Goal: Task Accomplishment & Management: Manage account settings

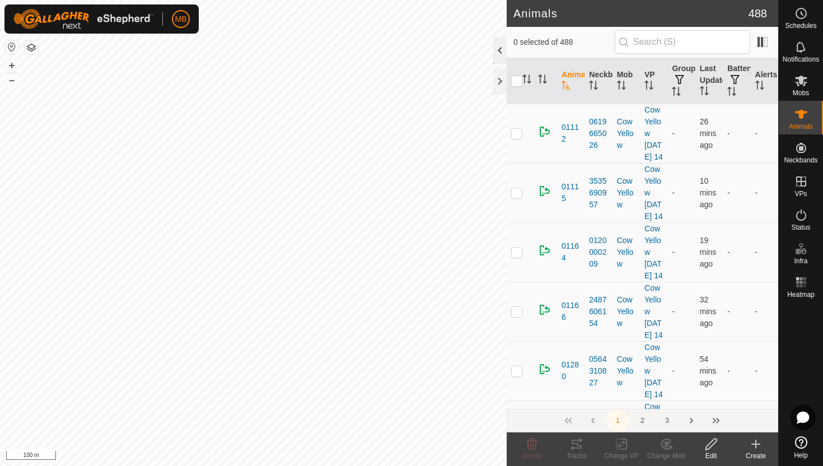
click at [497, 53] on div at bounding box center [499, 50] width 13 height 27
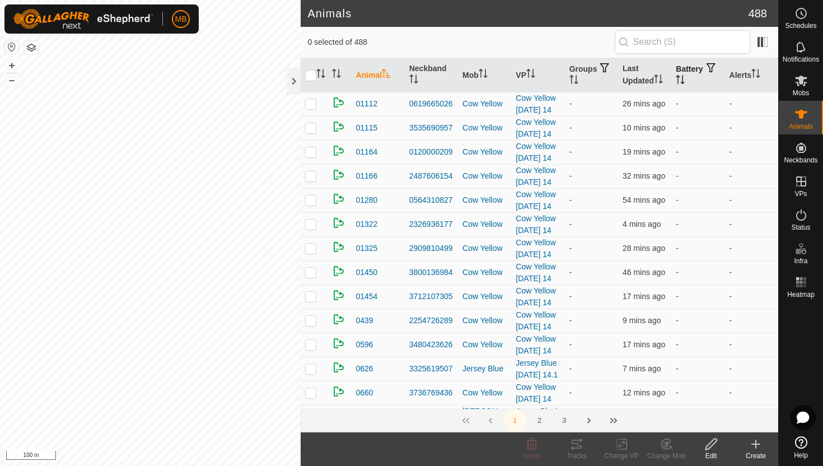
click at [685, 78] on icon "Activate to sort" at bounding box center [680, 79] width 9 height 9
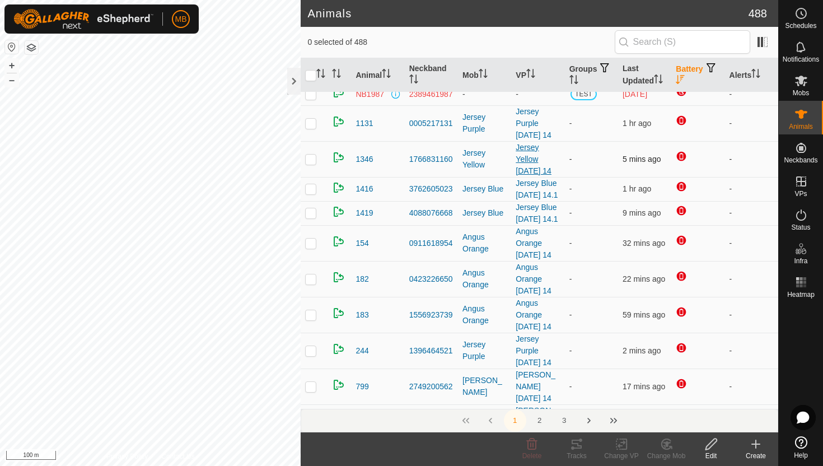
scroll to position [54, 0]
click at [801, 215] on icon at bounding box center [800, 214] width 13 height 13
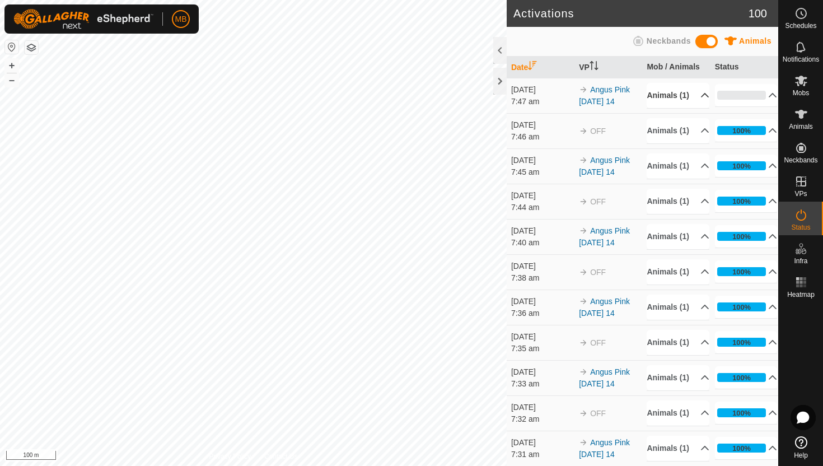
click at [701, 97] on icon at bounding box center [705, 95] width 8 height 4
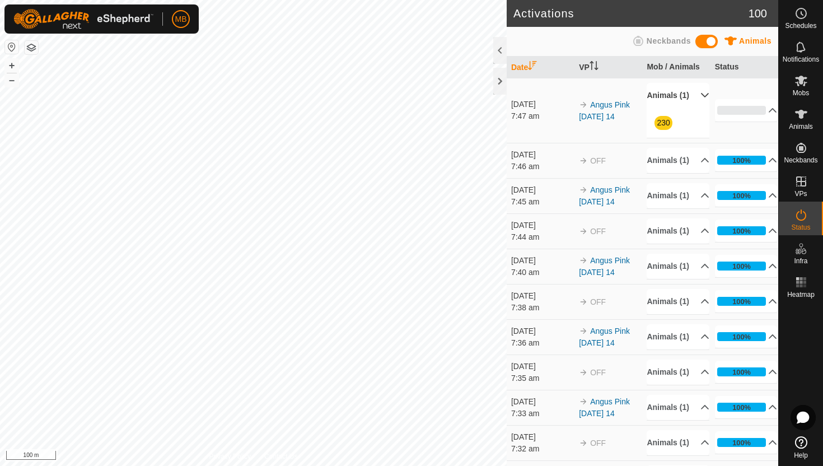
click at [697, 100] on p-accordion-header "Animals (1)" at bounding box center [678, 95] width 63 height 25
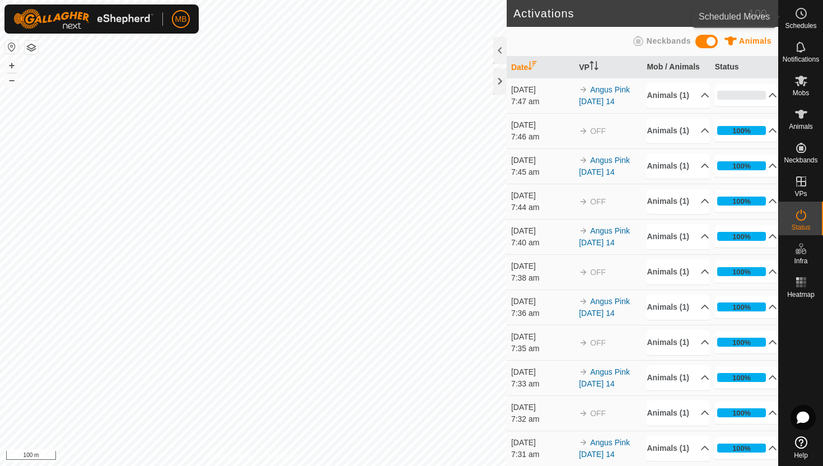
click at [803, 17] on icon at bounding box center [800, 13] width 13 height 13
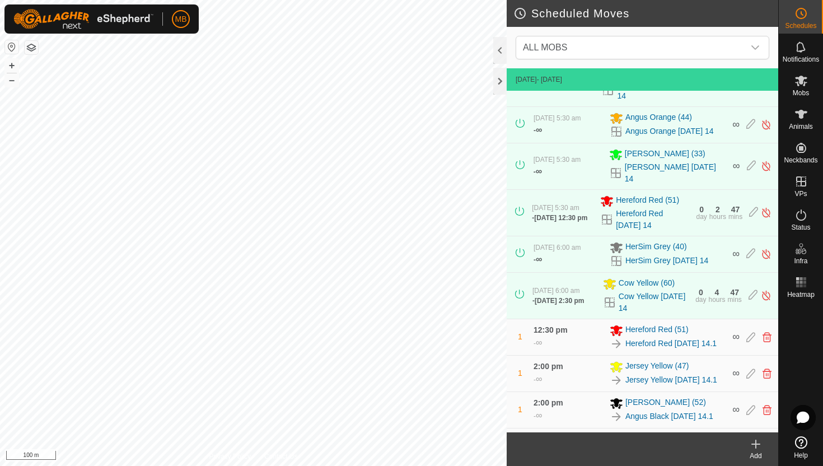
scroll to position [185, 0]
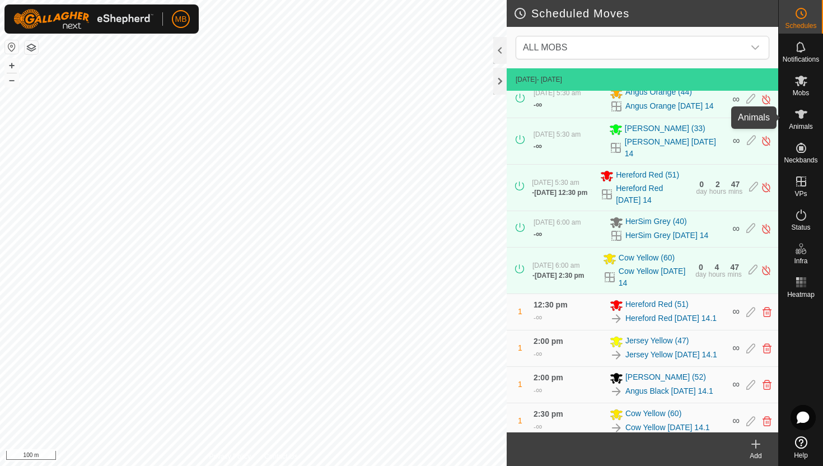
click at [803, 116] on icon at bounding box center [800, 113] width 13 height 13
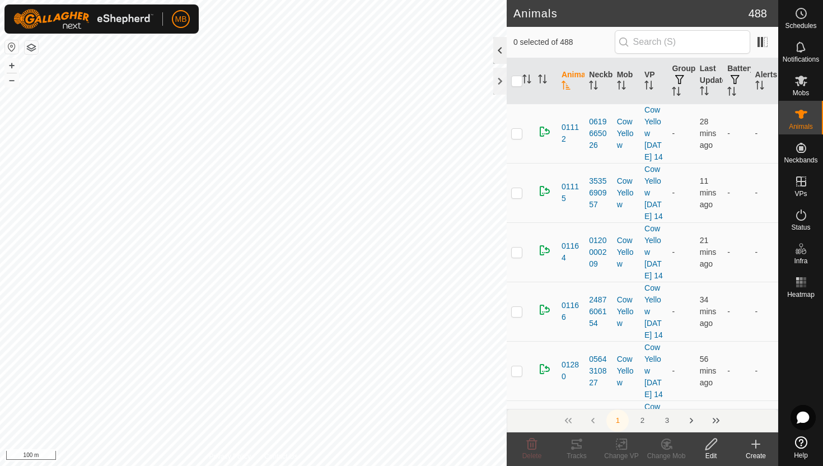
click at [496, 51] on div at bounding box center [499, 50] width 13 height 27
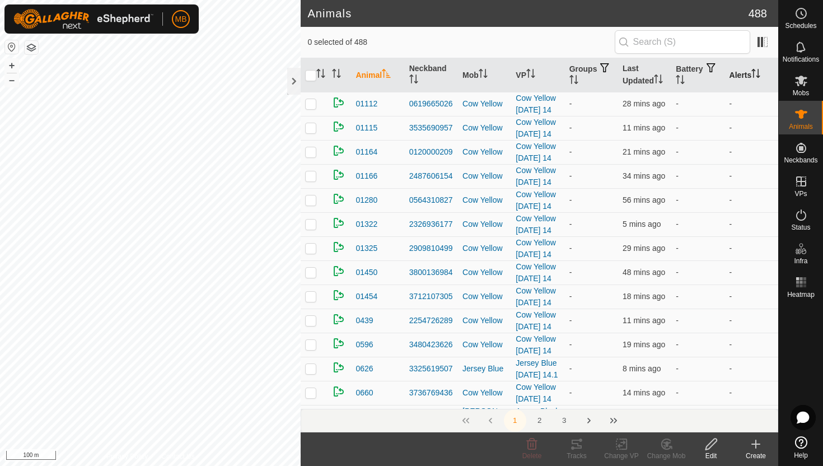
click at [754, 69] on icon "Activate to sort" at bounding box center [755, 73] width 9 height 9
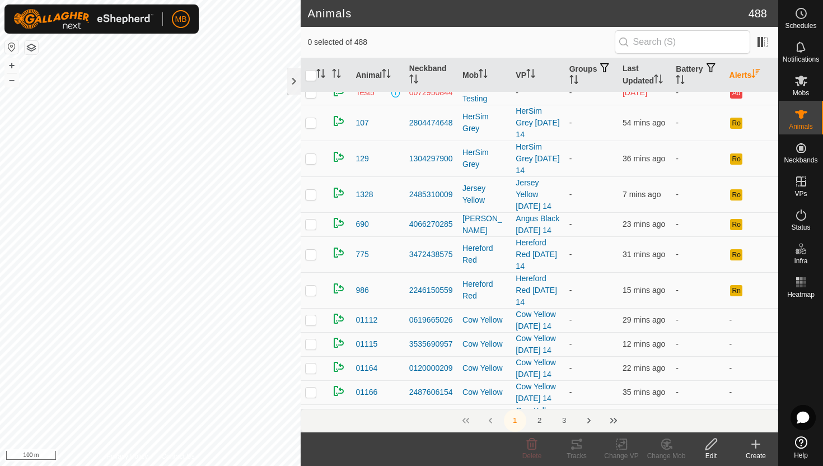
scroll to position [175, 0]
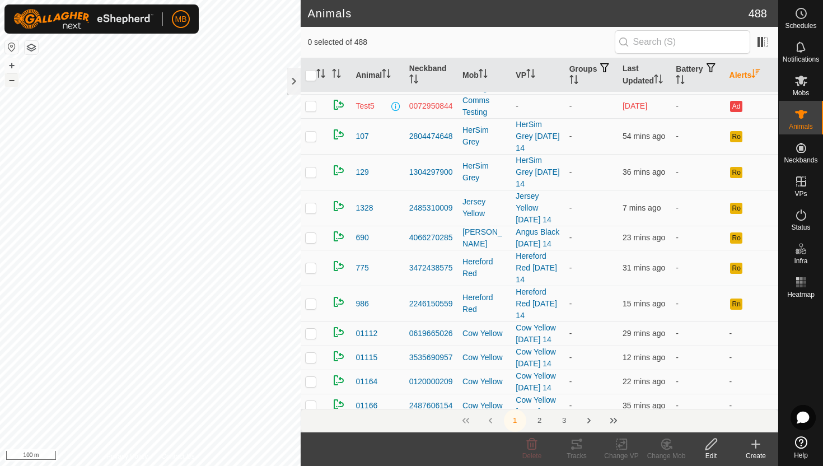
click at [15, 77] on button "–" at bounding box center [11, 79] width 13 height 13
click at [11, 64] on button "+" at bounding box center [11, 65] width 13 height 13
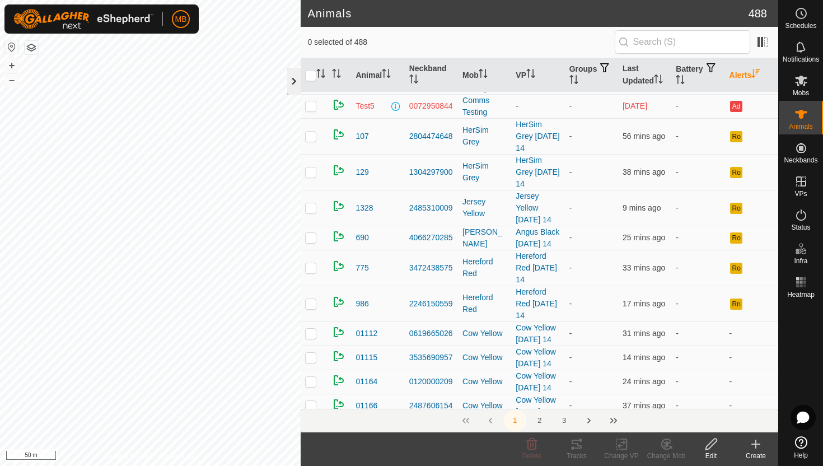
click at [296, 81] on div at bounding box center [293, 81] width 13 height 27
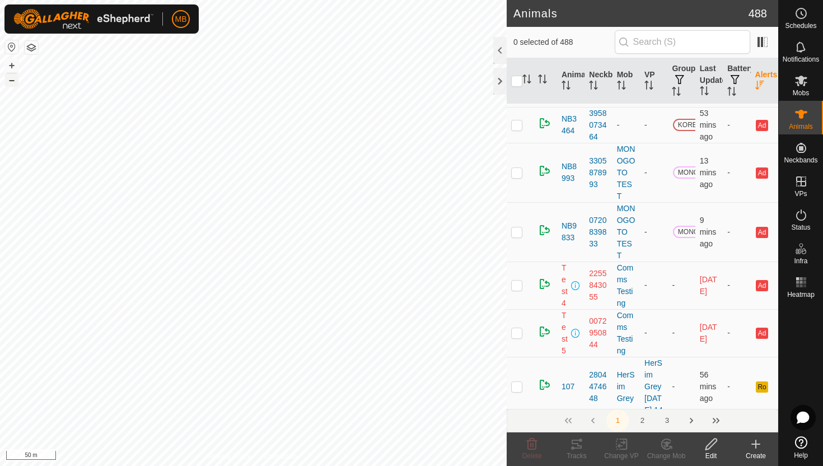
click at [11, 83] on button "–" at bounding box center [11, 79] width 13 height 13
click at [500, 47] on div at bounding box center [499, 50] width 13 height 27
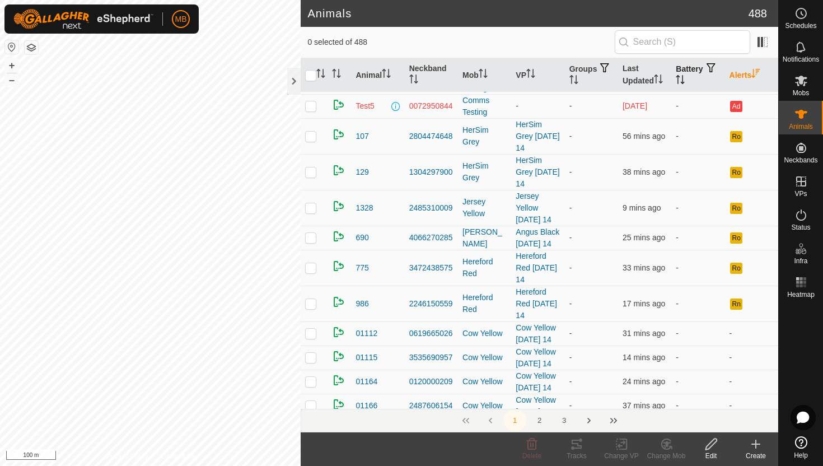
click at [680, 75] on icon "Activate to sort" at bounding box center [678, 76] width 4 height 2
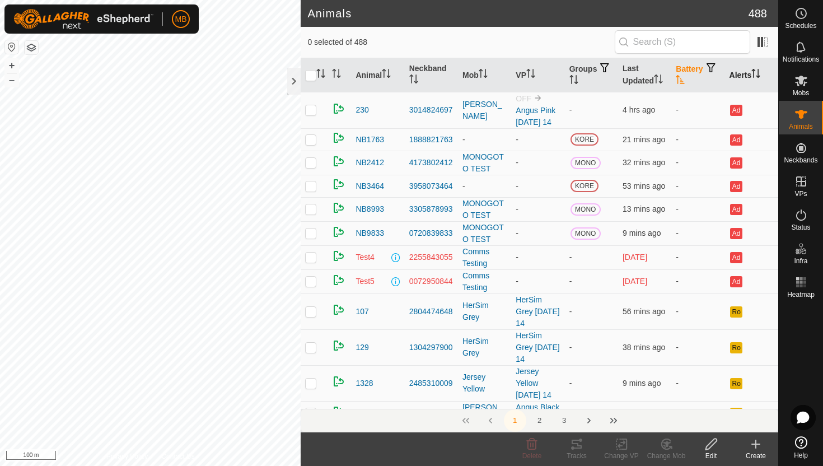
click at [685, 75] on icon "Activate to sort" at bounding box center [680, 79] width 8 height 9
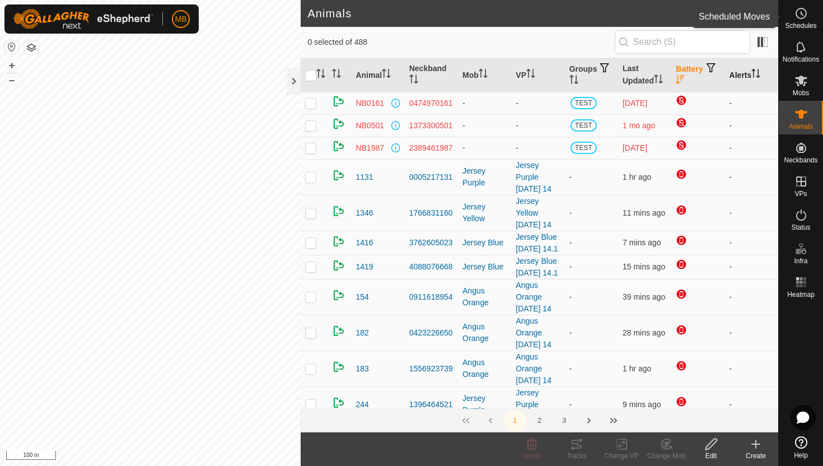
click at [802, 14] on icon at bounding box center [800, 13] width 13 height 13
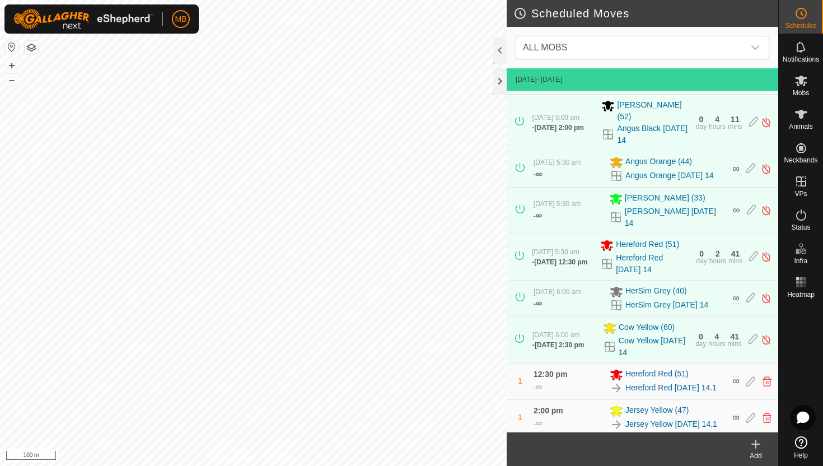
scroll to position [185, 0]
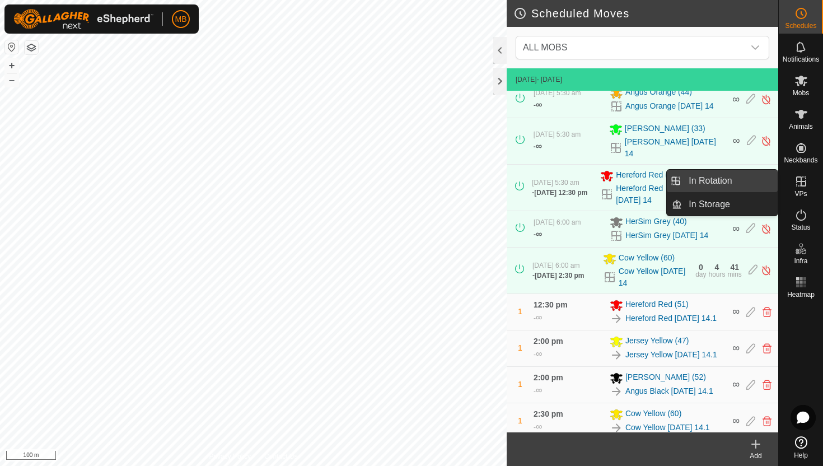
click at [755, 177] on link "In Rotation" at bounding box center [730, 181] width 96 height 22
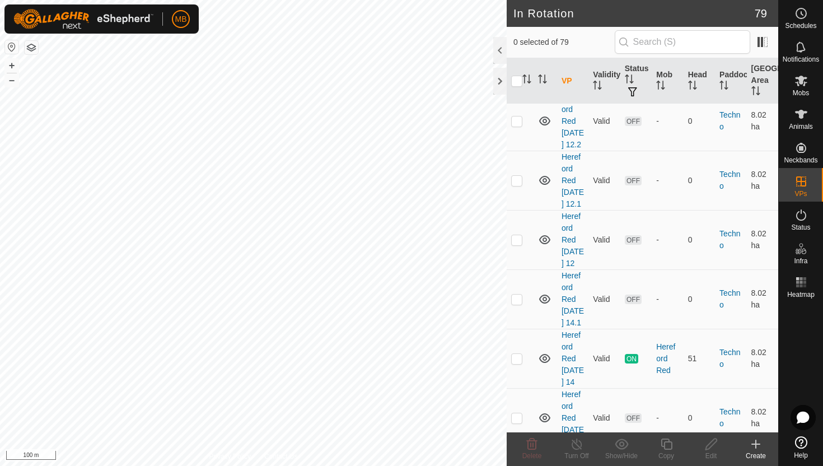
scroll to position [2832, 0]
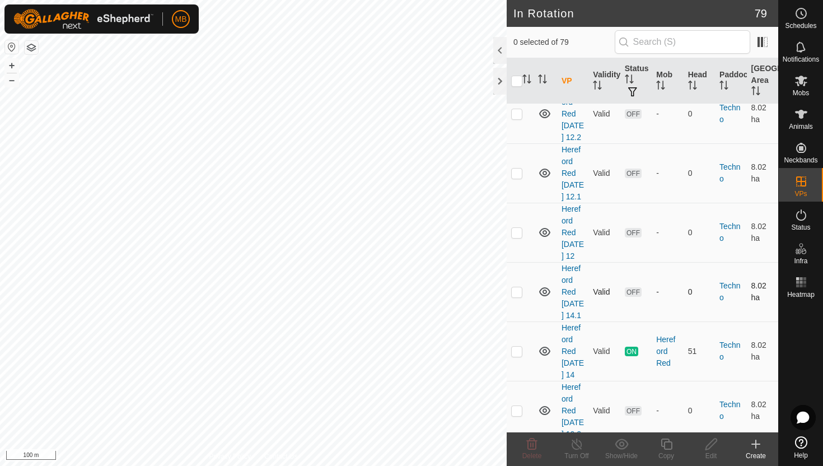
click at [518, 287] on p-checkbox at bounding box center [516, 291] width 11 height 9
checkbox input "true"
click at [667, 447] on icon at bounding box center [666, 443] width 14 height 13
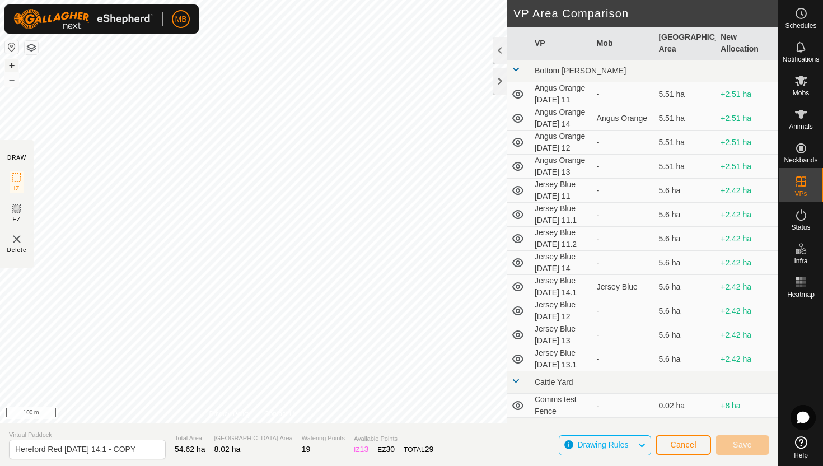
click at [15, 65] on button "+" at bounding box center [11, 65] width 13 height 13
click at [10, 68] on button "+" at bounding box center [11, 65] width 13 height 13
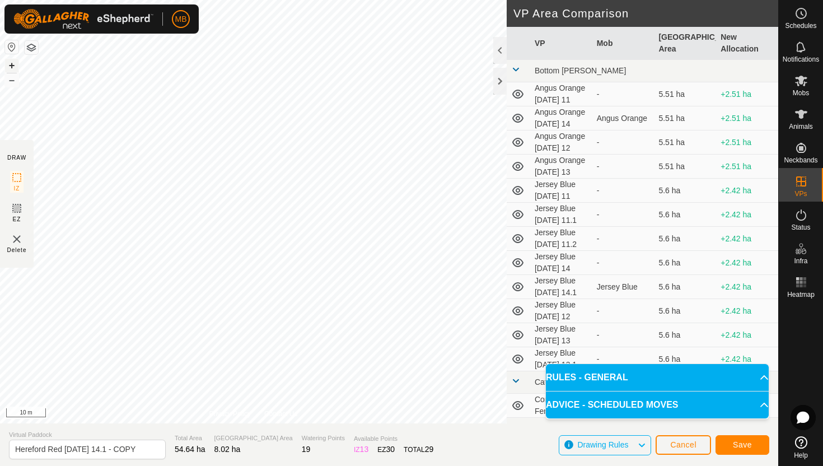
click at [11, 65] on button "+" at bounding box center [11, 65] width 13 height 13
click at [138, 448] on input "Hereford Red Thursday 14.1 - COPY" at bounding box center [87, 449] width 157 height 20
type input "Hereford Red Thursday 14.2"
click at [746, 446] on span "Save" at bounding box center [742, 444] width 19 height 9
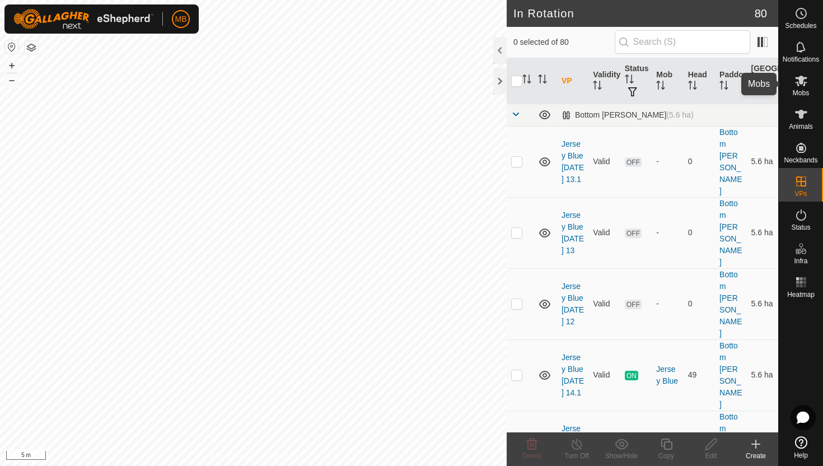
click at [802, 87] on icon at bounding box center [800, 80] width 13 height 13
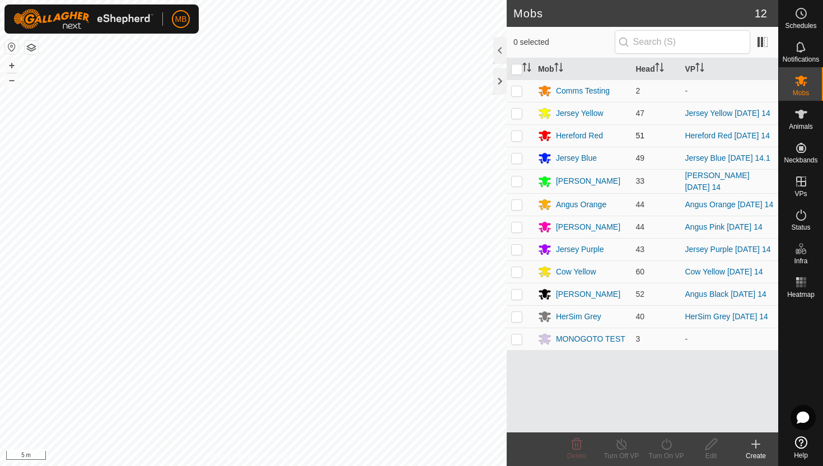
click at [517, 140] on p-checkbox at bounding box center [516, 135] width 11 height 9
checkbox input "true"
click at [665, 447] on icon at bounding box center [666, 443] width 14 height 13
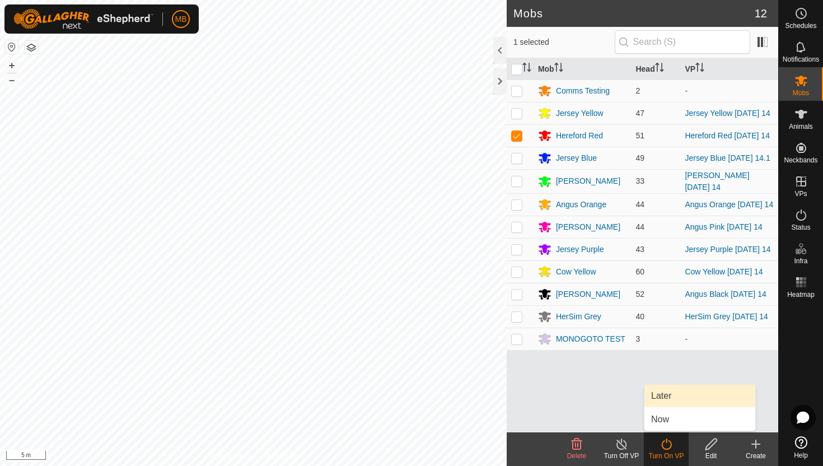
click at [672, 396] on link "Later" at bounding box center [699, 396] width 111 height 22
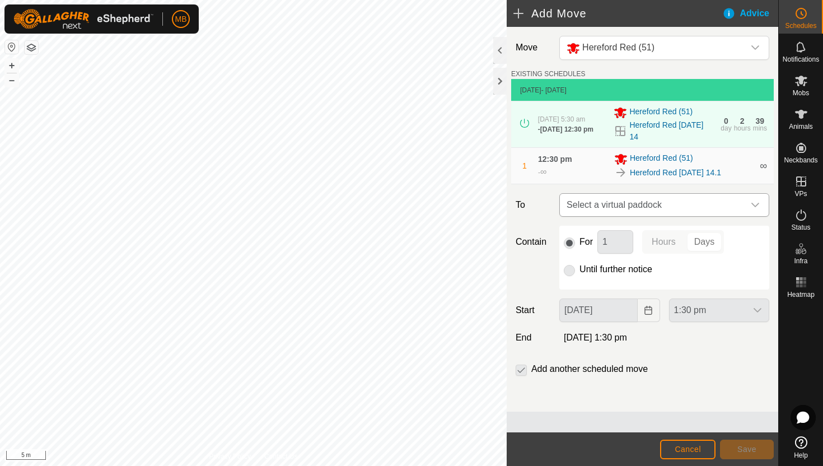
click at [752, 207] on icon "dropdown trigger" at bounding box center [755, 204] width 9 height 9
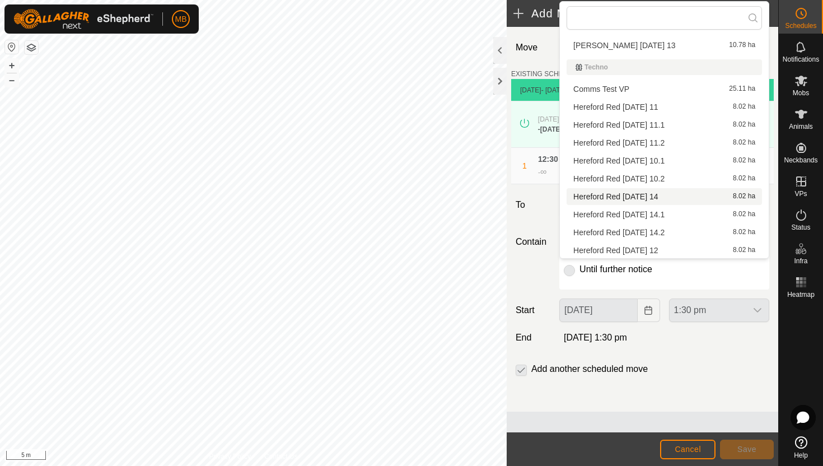
scroll to position [654, 0]
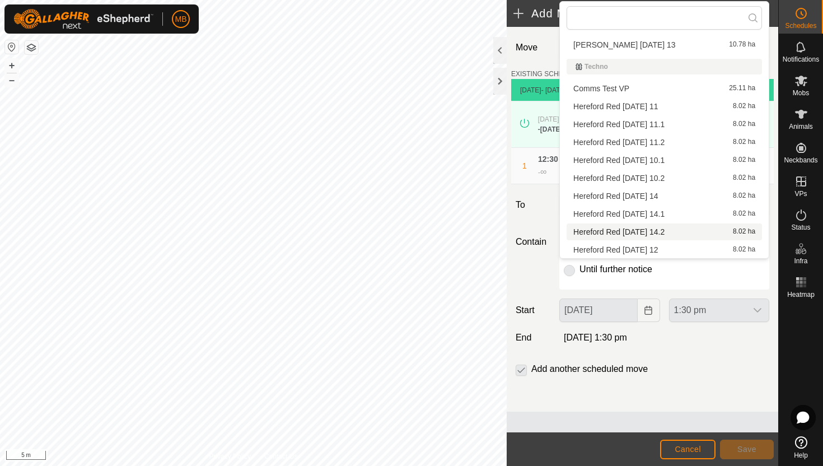
click at [681, 230] on li "Hereford Red Thursday 14.2 8.02 ha" at bounding box center [663, 231] width 195 height 17
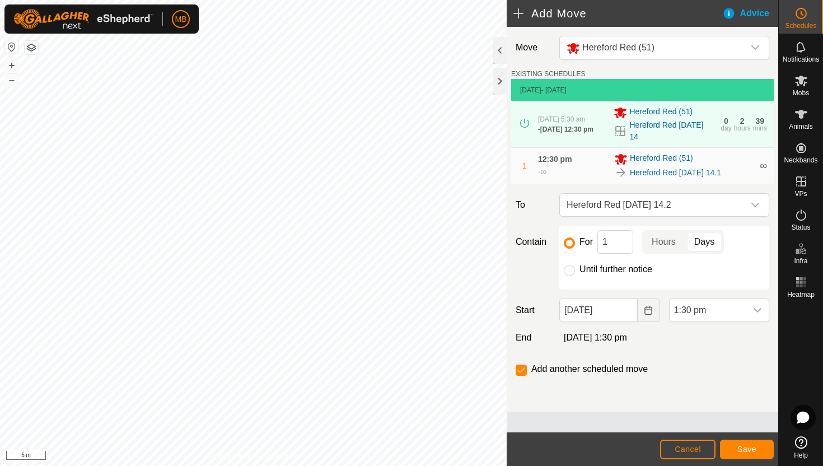
click at [608, 270] on label "Until further notice" at bounding box center [615, 269] width 73 height 9
click at [575, 270] on input "Until further notice" at bounding box center [569, 270] width 11 height 11
radio input "true"
checkbox input "false"
click at [750, 312] on div "dropdown trigger" at bounding box center [757, 310] width 22 height 22
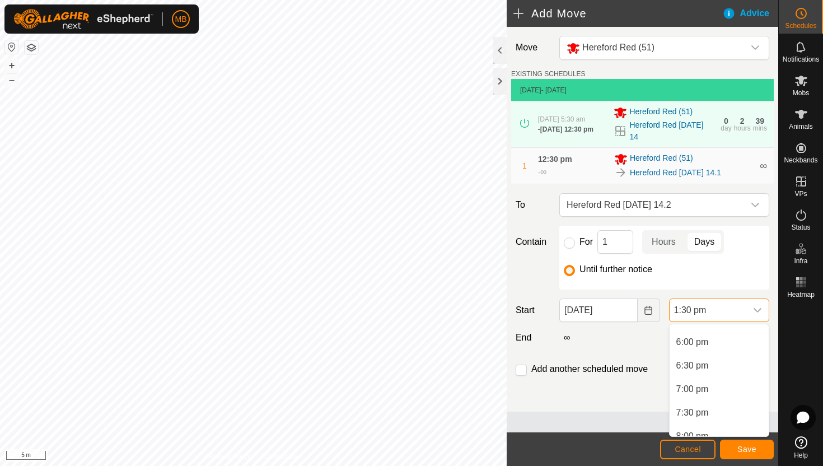
scroll to position [841, 0]
click at [718, 367] on li "6:30 pm" at bounding box center [718, 364] width 99 height 22
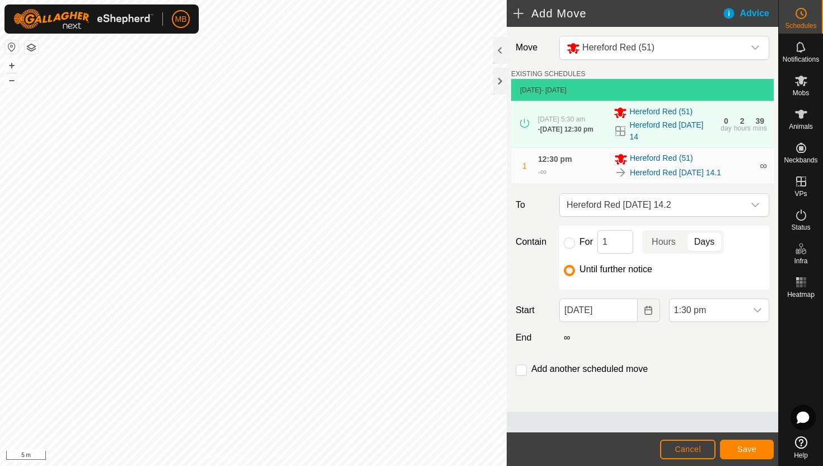
scroll to position [635, 0]
click at [745, 444] on span "Save" at bounding box center [746, 448] width 19 height 9
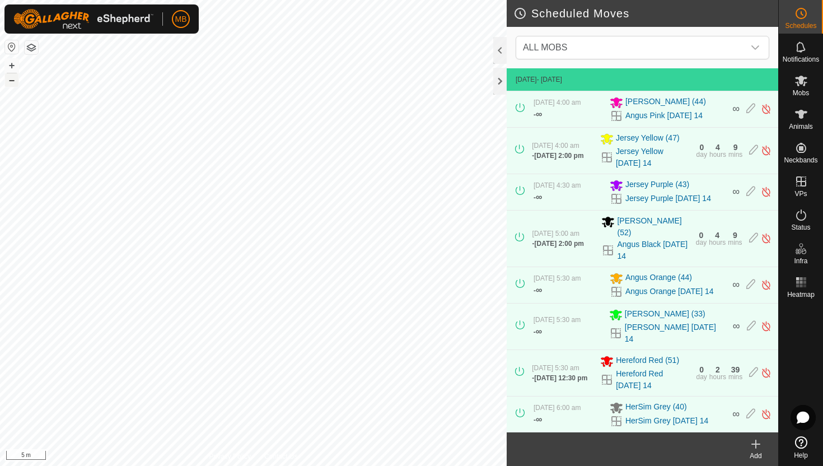
click at [14, 82] on button "–" at bounding box center [11, 79] width 13 height 13
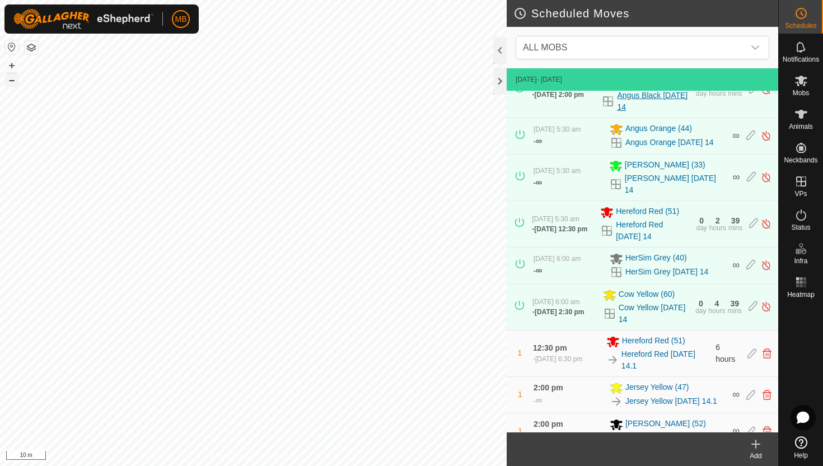
scroll to position [232, 0]
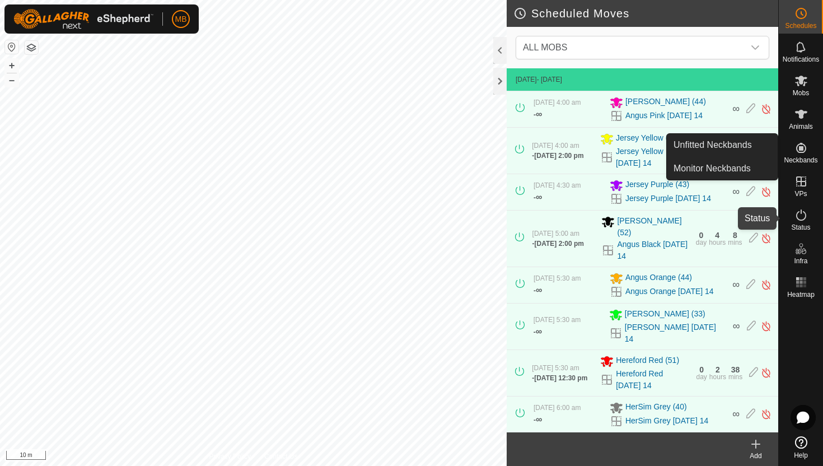
click at [802, 219] on icon at bounding box center [801, 214] width 10 height 11
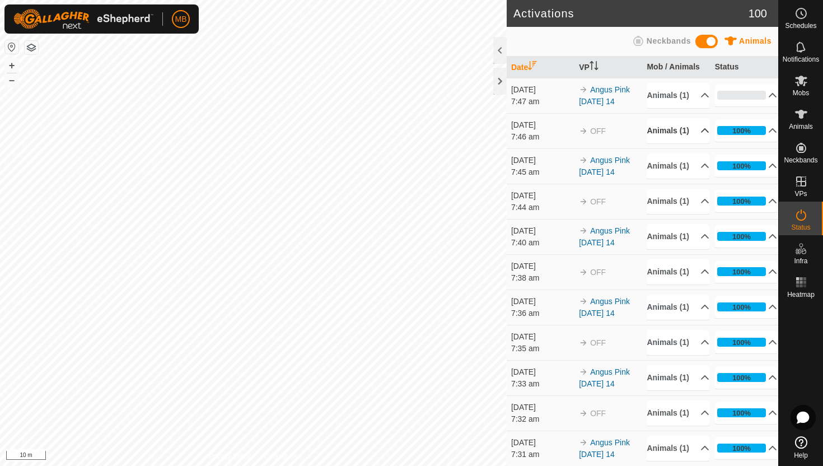
click at [696, 143] on p-accordion-header "Animals (1)" at bounding box center [678, 130] width 63 height 25
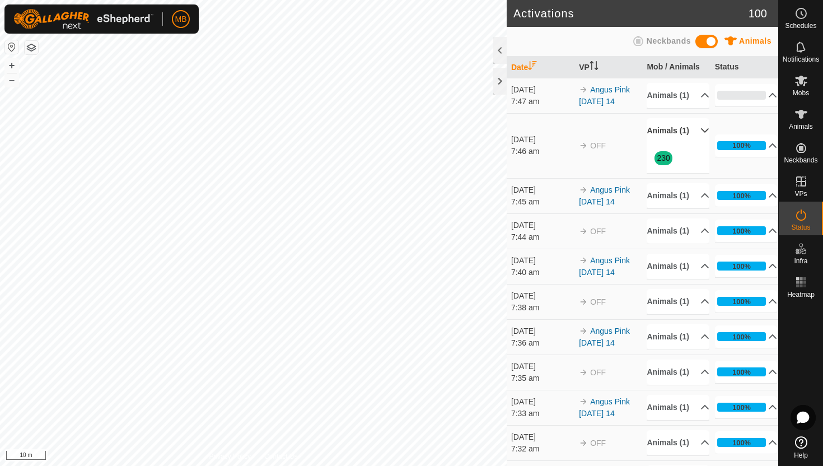
click at [696, 143] on p-accordion-header "Animals (1)" at bounding box center [678, 130] width 63 height 25
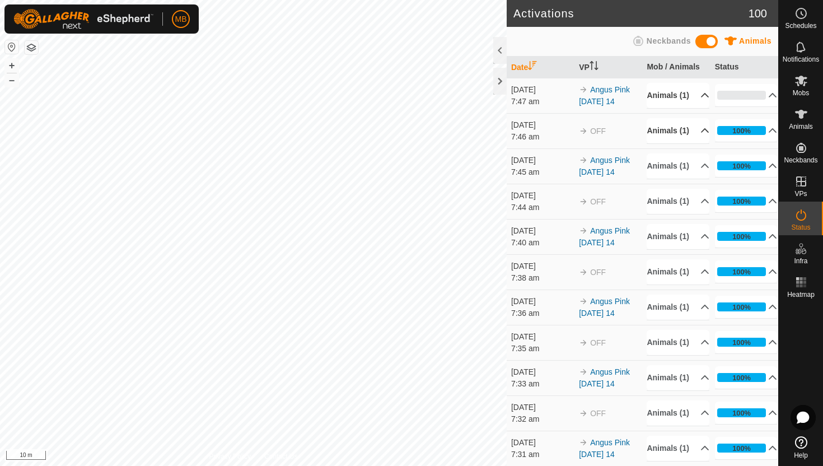
click at [698, 100] on p-accordion-header "Animals (1)" at bounding box center [678, 95] width 63 height 25
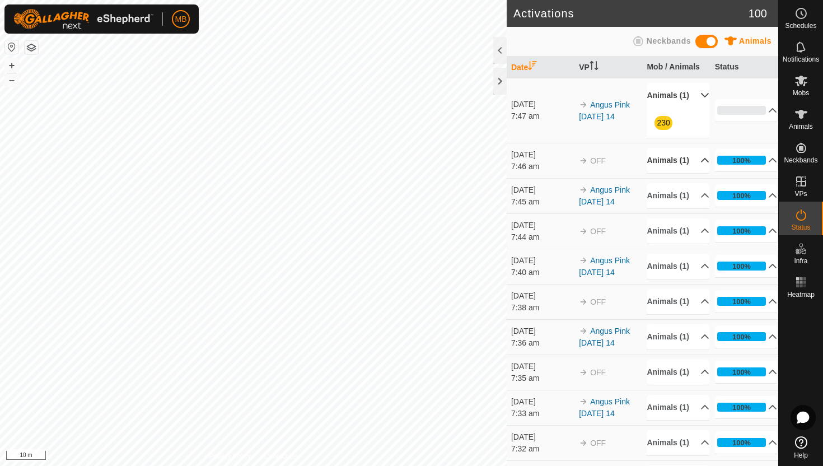
click at [698, 100] on p-accordion-header "Animals (1)" at bounding box center [678, 95] width 63 height 25
